Goal: Submit feedback/report problem: Submit feedback/report problem

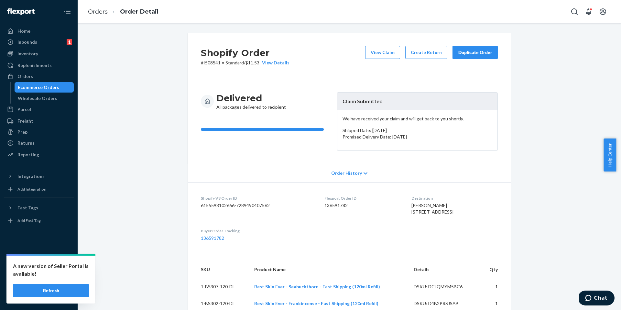
click at [67, 86] on div "Ecommerce Orders" at bounding box center [44, 87] width 58 height 9
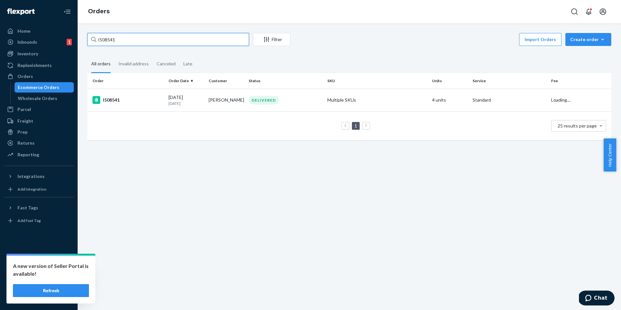
click at [125, 43] on input "I508541" at bounding box center [168, 39] width 162 height 13
paste input "9504"
type input "I509504"
click at [53, 293] on button "Refresh" at bounding box center [51, 290] width 76 height 13
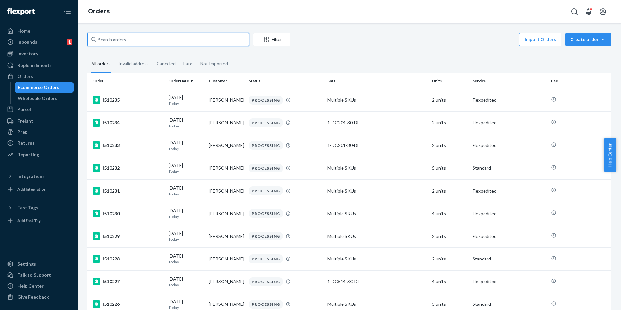
click at [166, 38] on input "text" at bounding box center [168, 39] width 162 height 13
paste input "I509504"
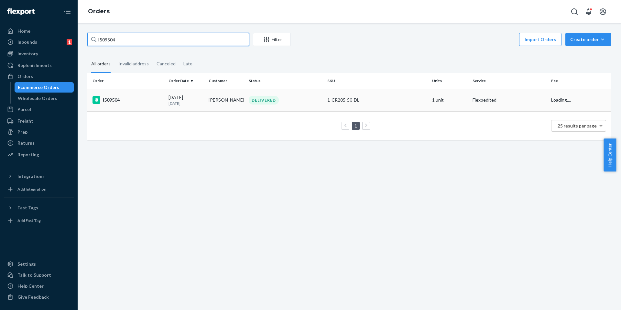
type input "I509504"
click at [122, 98] on div "I509504" at bounding box center [128, 100] width 71 height 8
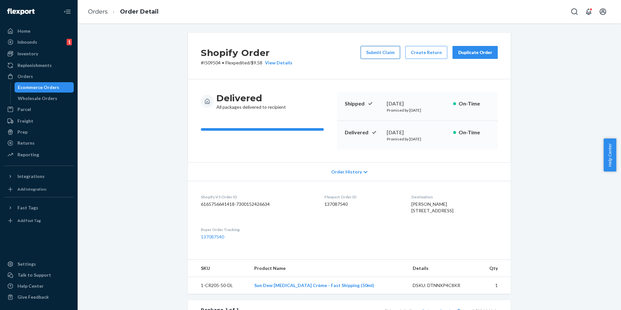
click at [384, 55] on button "Submit Claim" at bounding box center [380, 52] width 39 height 13
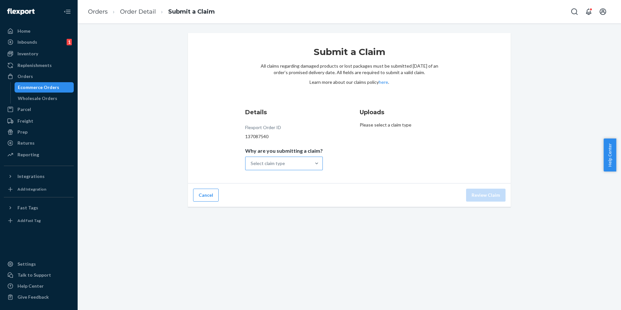
click at [285, 160] on div "Select claim type" at bounding box center [278, 163] width 65 height 13
click at [251, 160] on input "Why are you submitting a claim? Select claim type" at bounding box center [251, 163] width 1 height 6
click at [283, 192] on div "Order delivered damaged" at bounding box center [284, 192] width 75 height 13
click at [251, 167] on input "Why are you submitting a claim? option Order delivered damaged focused, 2 of 4.…" at bounding box center [251, 163] width 1 height 6
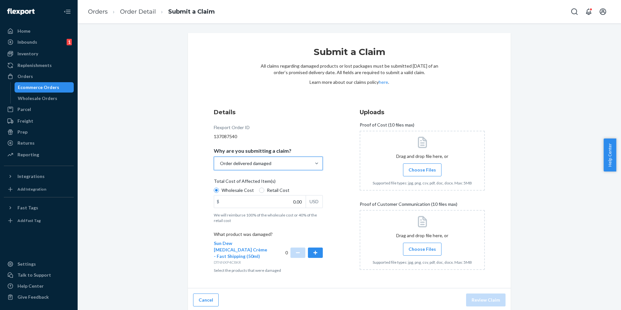
click at [267, 188] on span "Retail Cost" at bounding box center [278, 190] width 23 height 6
click at [264, 188] on input "Retail Cost" at bounding box center [261, 190] width 5 height 5
radio input "true"
radio input "false"
click at [313, 248] on button "button" at bounding box center [315, 253] width 15 height 10
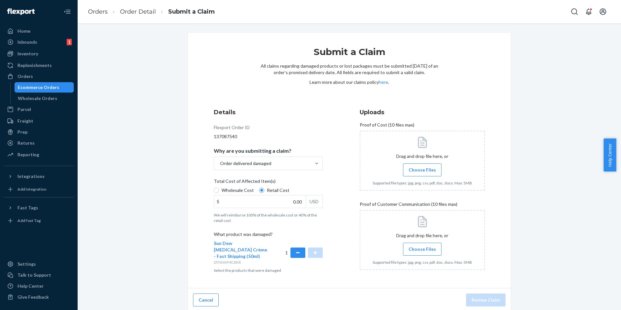
click at [411, 170] on span "Choose Files" at bounding box center [423, 170] width 28 height 6
click at [422, 170] on input "Choose Files" at bounding box center [422, 169] width 0 height 7
click at [425, 247] on span "Choose Files" at bounding box center [423, 249] width 28 height 6
click at [423, 247] on input "Choose Files" at bounding box center [422, 249] width 0 height 7
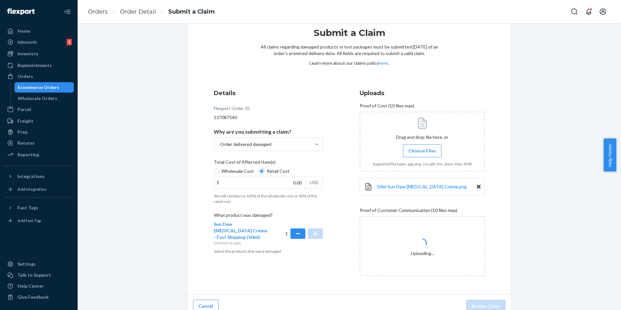
scroll to position [27, 0]
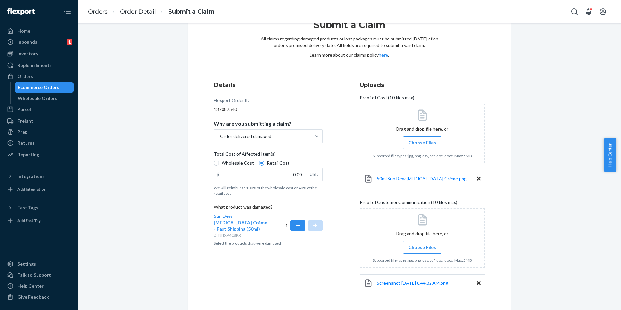
click at [422, 247] on span "Choose Files" at bounding box center [423, 247] width 28 height 6
click at [422, 247] on input "Choose Files" at bounding box center [422, 247] width 0 height 7
click at [412, 248] on span "Choose Files" at bounding box center [423, 247] width 28 height 6
click at [422, 248] on input "Choose Files" at bounding box center [422, 247] width 0 height 7
click at [412, 174] on div "50ml Sun Dew Vitamin D Crème.png" at bounding box center [422, 178] width 125 height 17
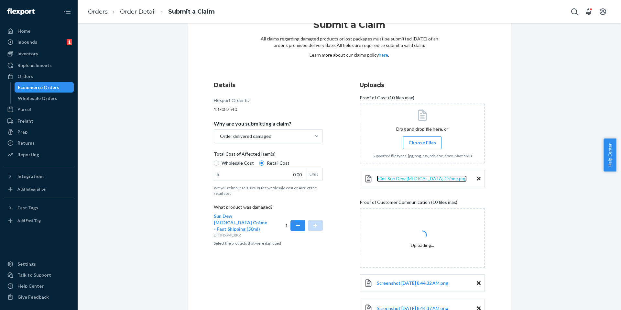
click at [411, 181] on span "50ml Sun Dew Vitamin D Crème.png" at bounding box center [422, 179] width 90 height 6
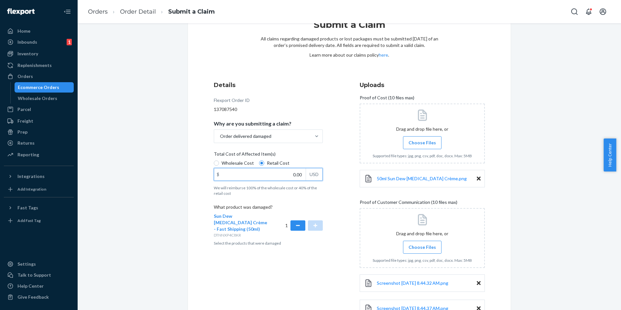
click at [289, 177] on input "0.00" at bounding box center [260, 174] width 92 height 12
type input "82.00"
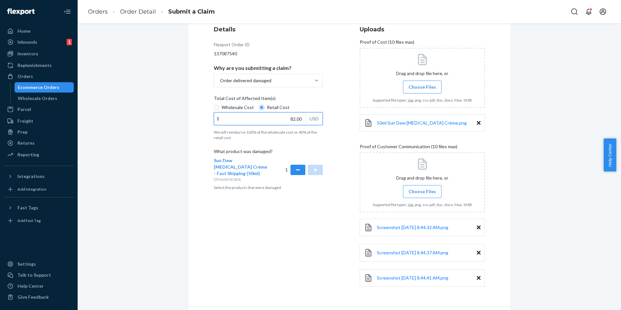
scroll to position [103, 0]
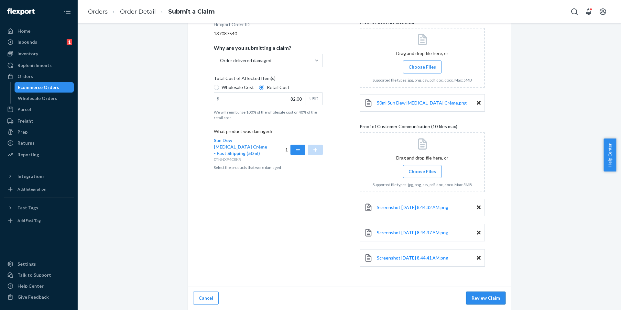
click at [494, 304] on button "Review Claim" at bounding box center [485, 298] width 39 height 13
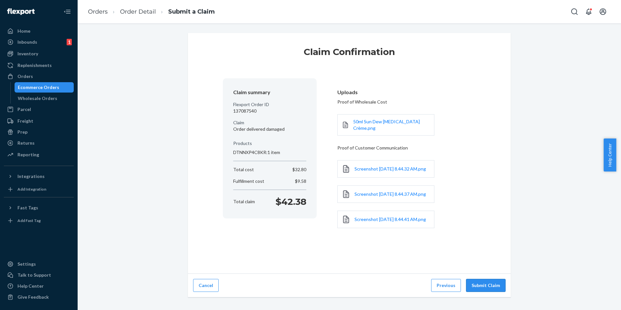
click at [490, 292] on button "Submit Claim" at bounding box center [485, 285] width 39 height 13
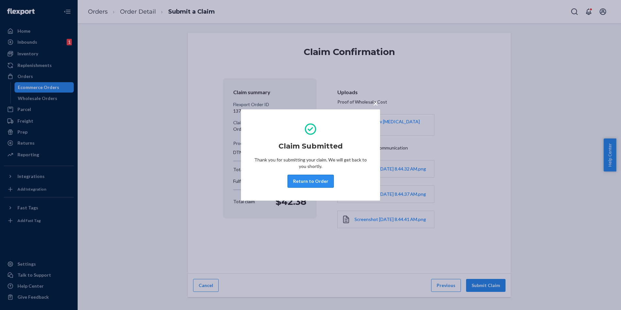
click at [313, 180] on button "Return to Order" at bounding box center [311, 181] width 46 height 13
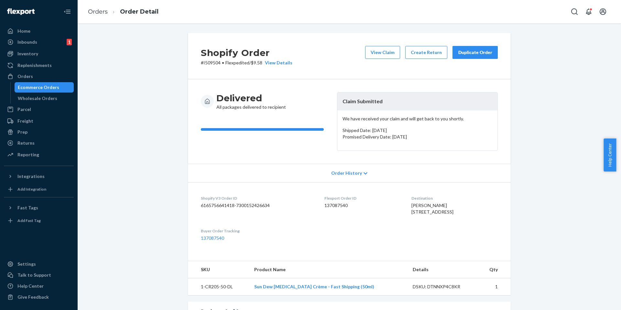
click at [56, 84] on div "Ecommerce Orders" at bounding box center [38, 87] width 41 height 6
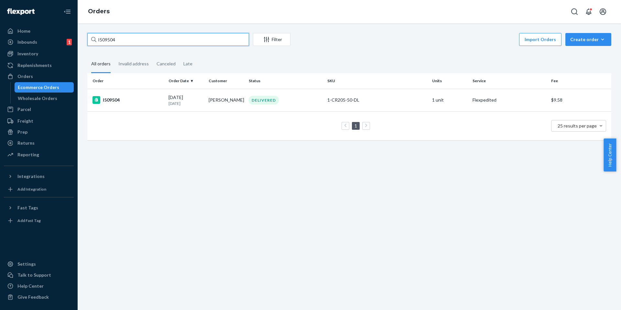
click at [159, 36] on input "I509504" at bounding box center [168, 39] width 162 height 13
paste input "867"
type input "I508674"
click at [120, 100] on div "I508674" at bounding box center [128, 100] width 71 height 8
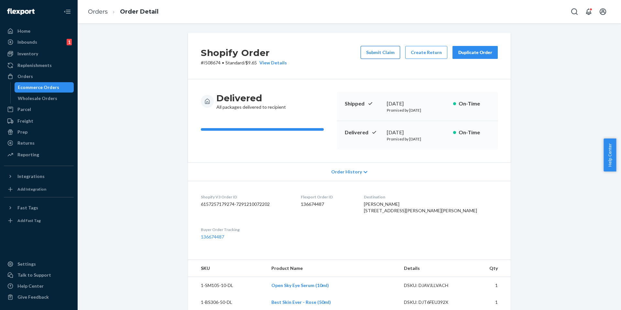
click at [366, 55] on button "Submit Claim" at bounding box center [380, 52] width 39 height 13
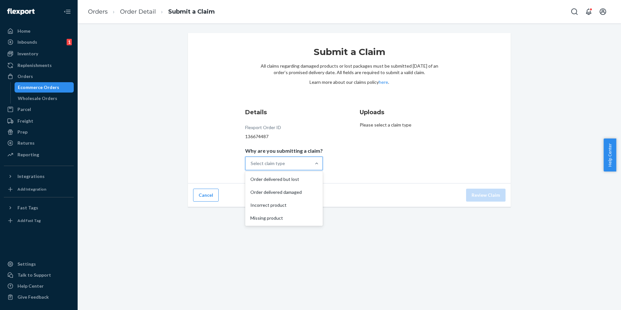
click at [292, 159] on div "Select claim type" at bounding box center [278, 163] width 65 height 13
click at [251, 160] on input "Why are you submitting a claim? option Order delivered but lost focused, 1 of 4…" at bounding box center [251, 163] width 1 height 6
click at [279, 203] on div "Incorrect product" at bounding box center [284, 205] width 75 height 13
click at [251, 167] on input "Why are you submitting a claim? option Incorrect product focused, 3 of 4. 4 res…" at bounding box center [251, 163] width 1 height 6
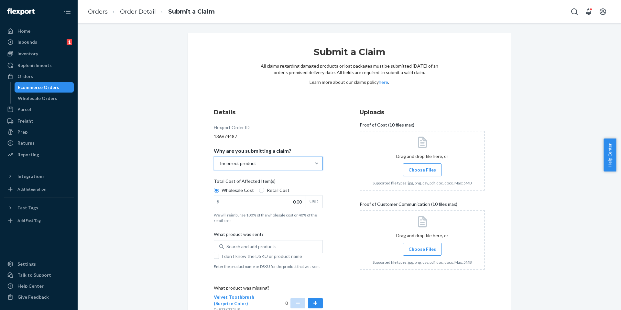
click at [417, 168] on span "Choose Files" at bounding box center [423, 170] width 28 height 6
click at [422, 168] on input "Choose Files" at bounding box center [422, 169] width 0 height 7
click at [287, 203] on input "0.00" at bounding box center [260, 201] width 92 height 12
type input "98.00"
click at [214, 259] on label "I don't know the DSKU or product name" at bounding box center [268, 256] width 109 height 6
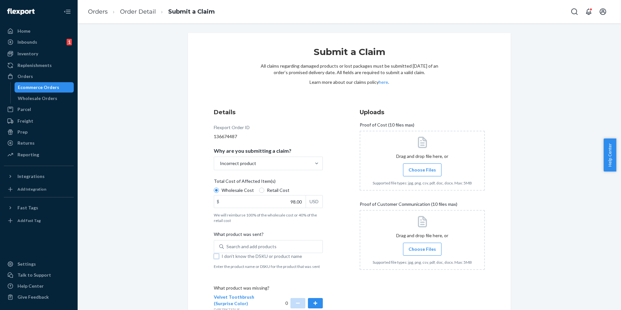
click at [214, 259] on input "I don't know the DSKU or product name" at bounding box center [216, 256] width 5 height 5
checkbox input "true"
click at [429, 174] on label "Choose Files" at bounding box center [422, 169] width 39 height 13
click at [423, 173] on input "Choose Files" at bounding box center [422, 169] width 0 height 7
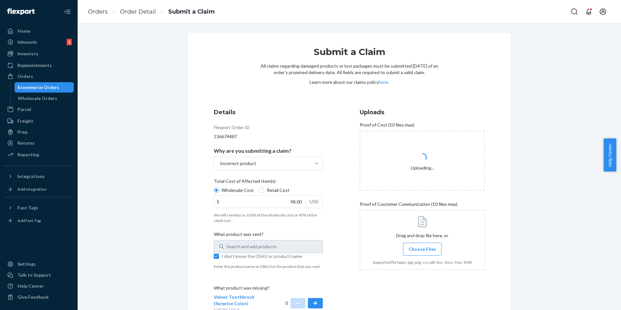
click at [424, 253] on label "Choose Files" at bounding box center [422, 249] width 39 height 13
click at [423, 253] on input "Choose Files" at bounding box center [422, 249] width 0 height 7
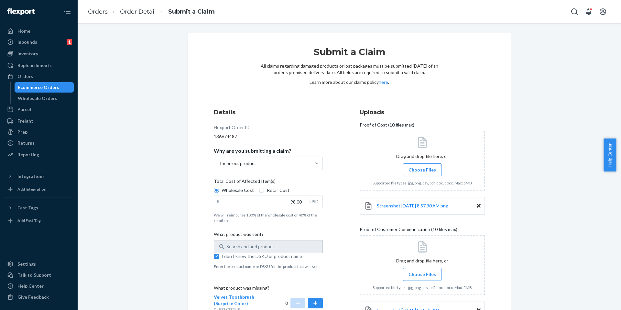
click at [416, 273] on span "Choose Files" at bounding box center [423, 274] width 28 height 6
click at [422, 273] on input "Choose Files" at bounding box center [422, 274] width 0 height 7
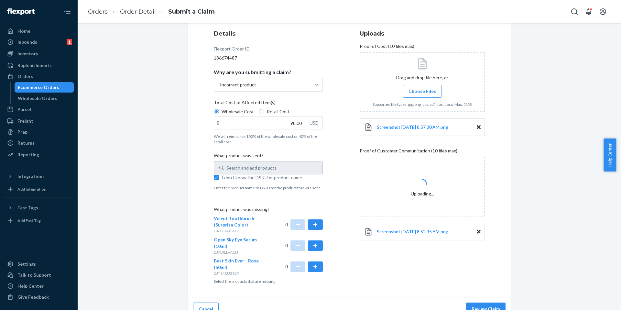
scroll to position [83, 0]
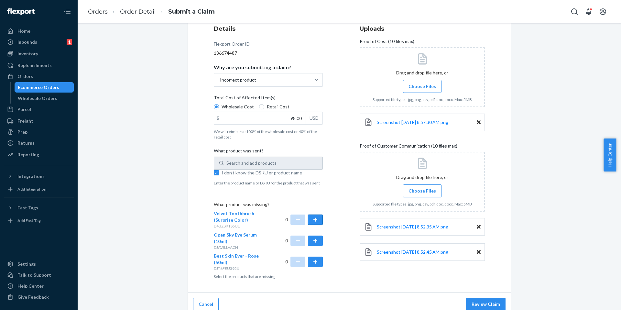
click at [318, 217] on button "button" at bounding box center [315, 220] width 15 height 10
click at [308, 237] on button "button" at bounding box center [315, 241] width 15 height 10
click at [311, 254] on div "0" at bounding box center [304, 262] width 38 height 18
click at [313, 261] on button "button" at bounding box center [315, 262] width 15 height 10
click at [475, 301] on button "Review Claim" at bounding box center [485, 304] width 39 height 13
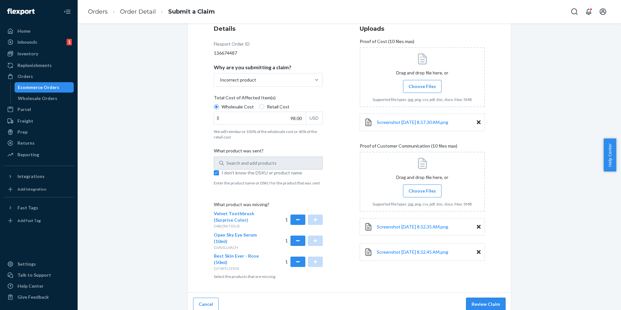
scroll to position [0, 0]
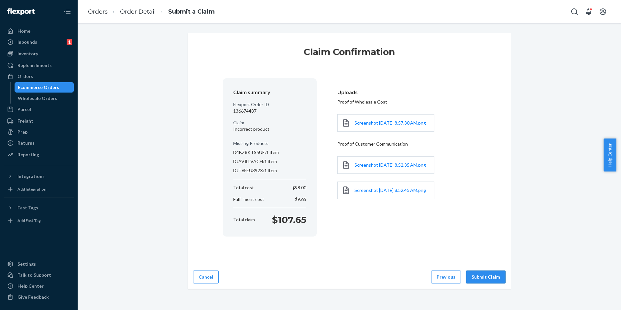
click at [481, 274] on button "Submit Claim" at bounding box center [485, 277] width 39 height 13
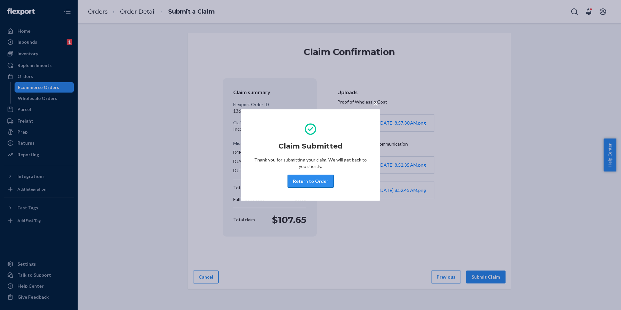
click at [311, 180] on button "Return to Order" at bounding box center [311, 181] width 46 height 13
